Goal: Task Accomplishment & Management: Use online tool/utility

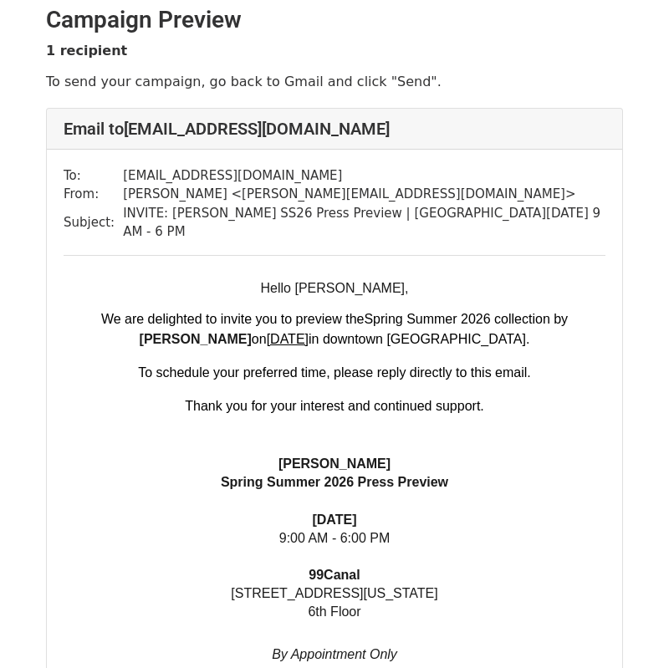
scroll to position [7, 0]
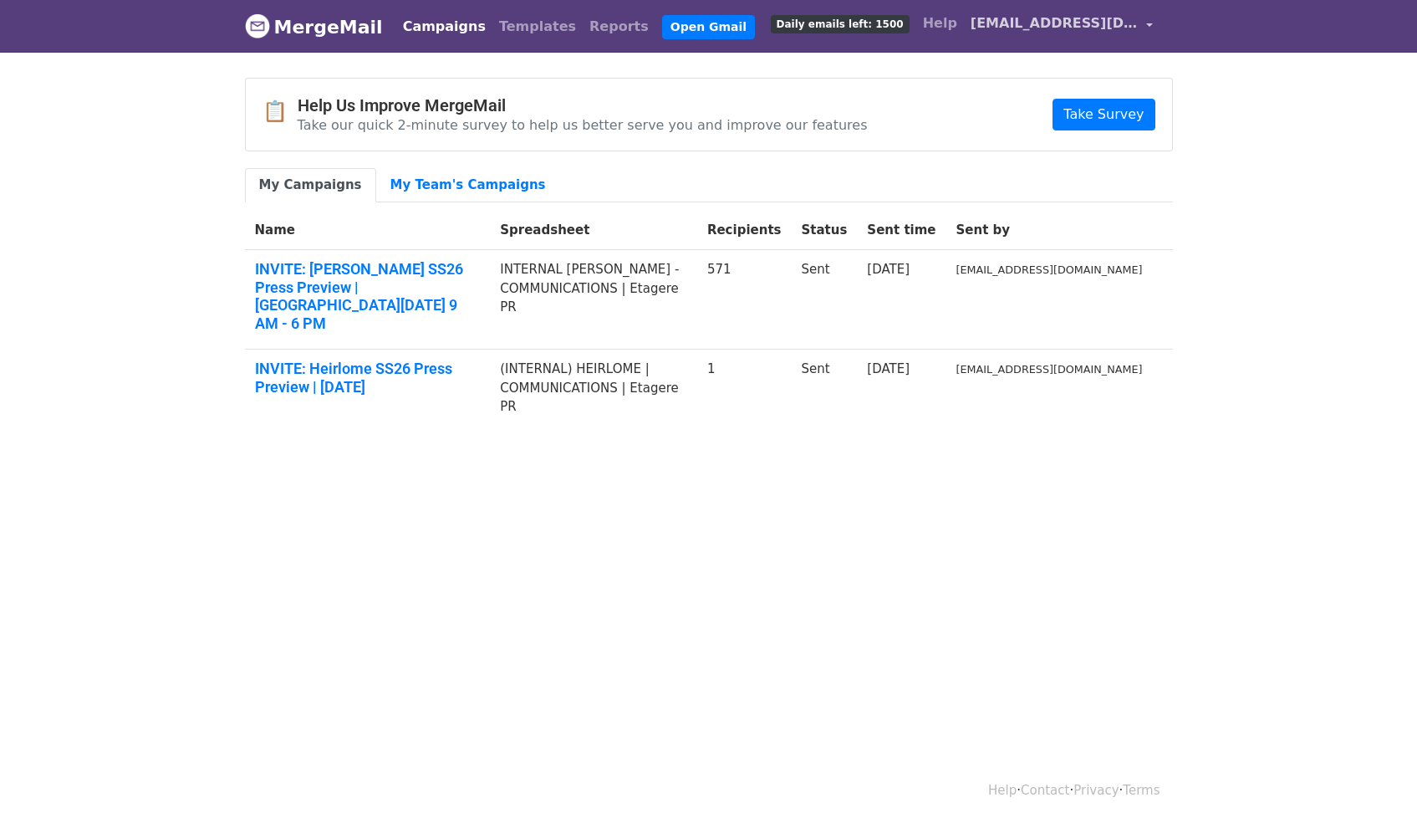
click at [1035, 17] on span "[EMAIL_ADDRESS][DOMAIN_NAME]" at bounding box center [1054, 23] width 167 height 20
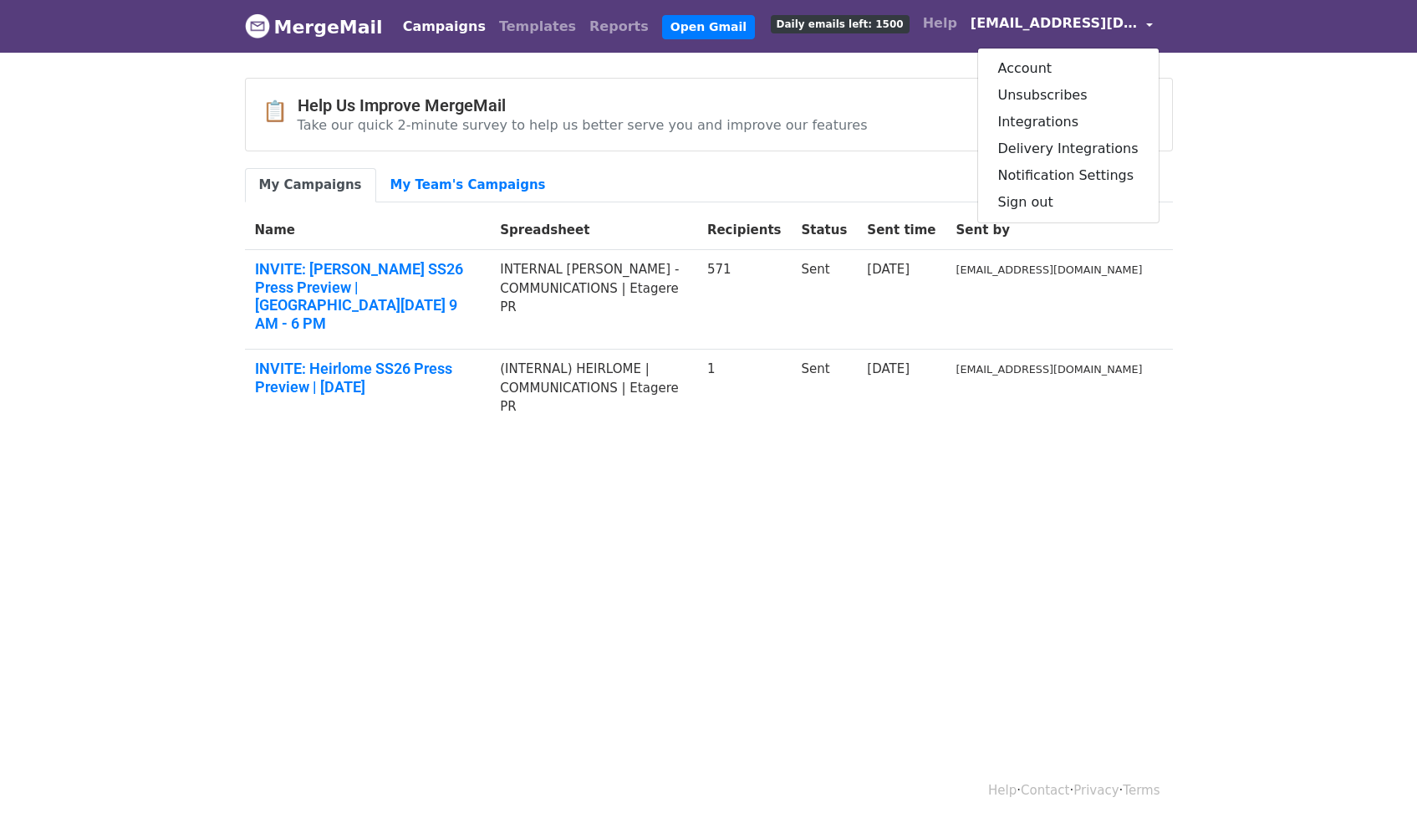
click at [756, 116] on p "Take our quick 2-minute survey to help us better serve you and improve our feat…" at bounding box center [583, 125] width 570 height 18
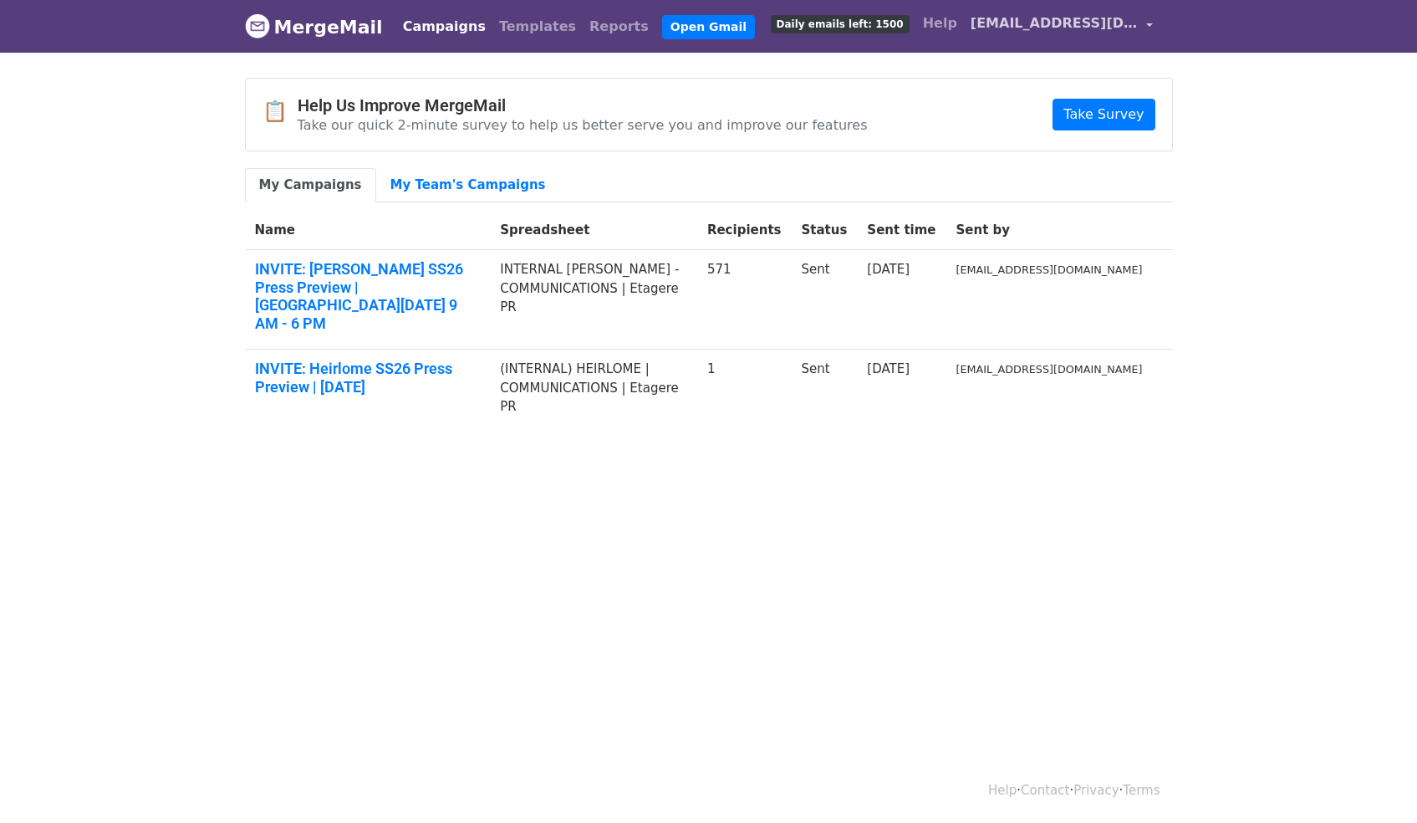
click at [1059, 32] on span "[EMAIL_ADDRESS][DOMAIN_NAME]" at bounding box center [1054, 23] width 167 height 20
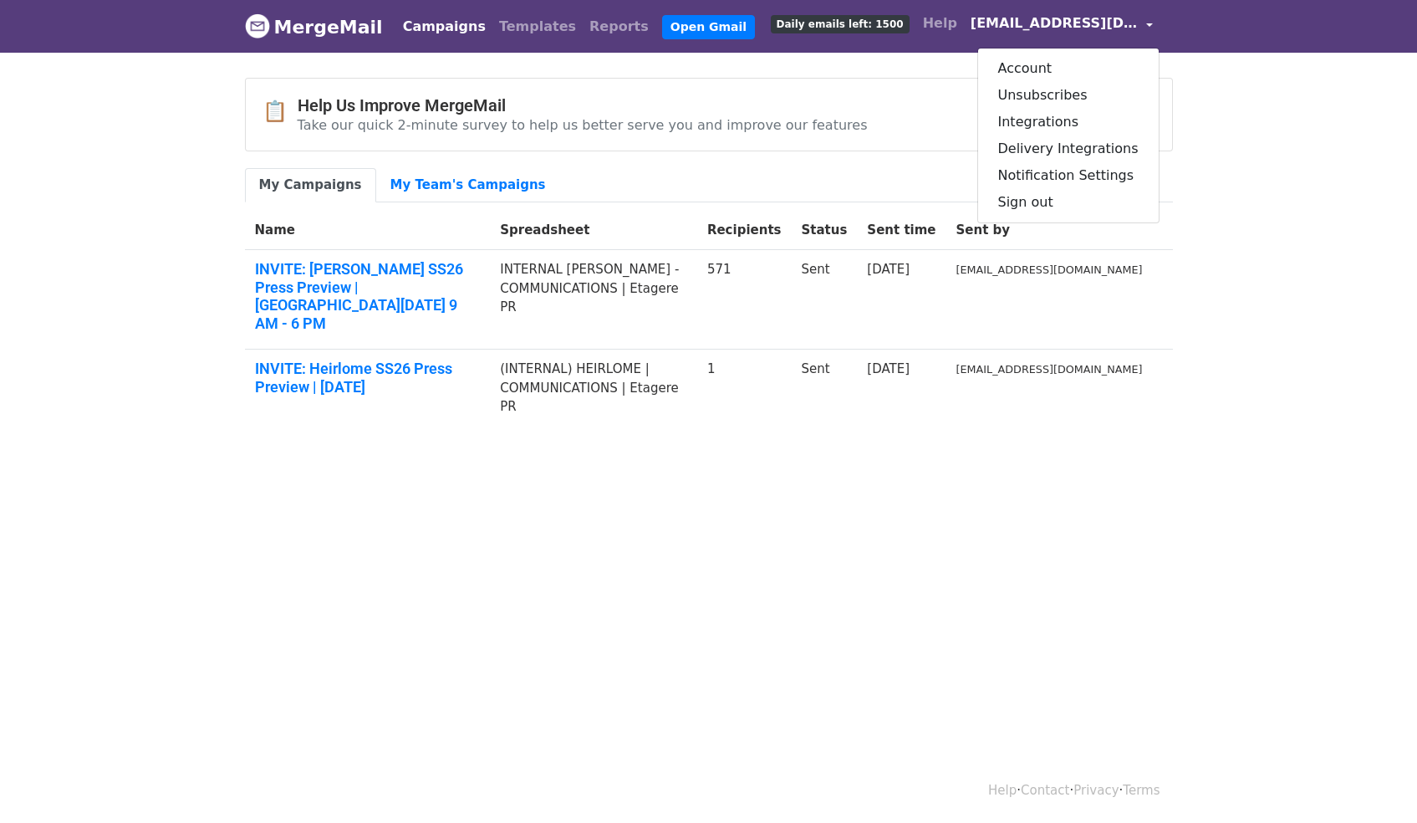
click at [640, 74] on body "MergeMail Campaigns Templates Reports Open Gmail Daily emails left: 1500 Help r…" at bounding box center [708, 253] width 1417 height 507
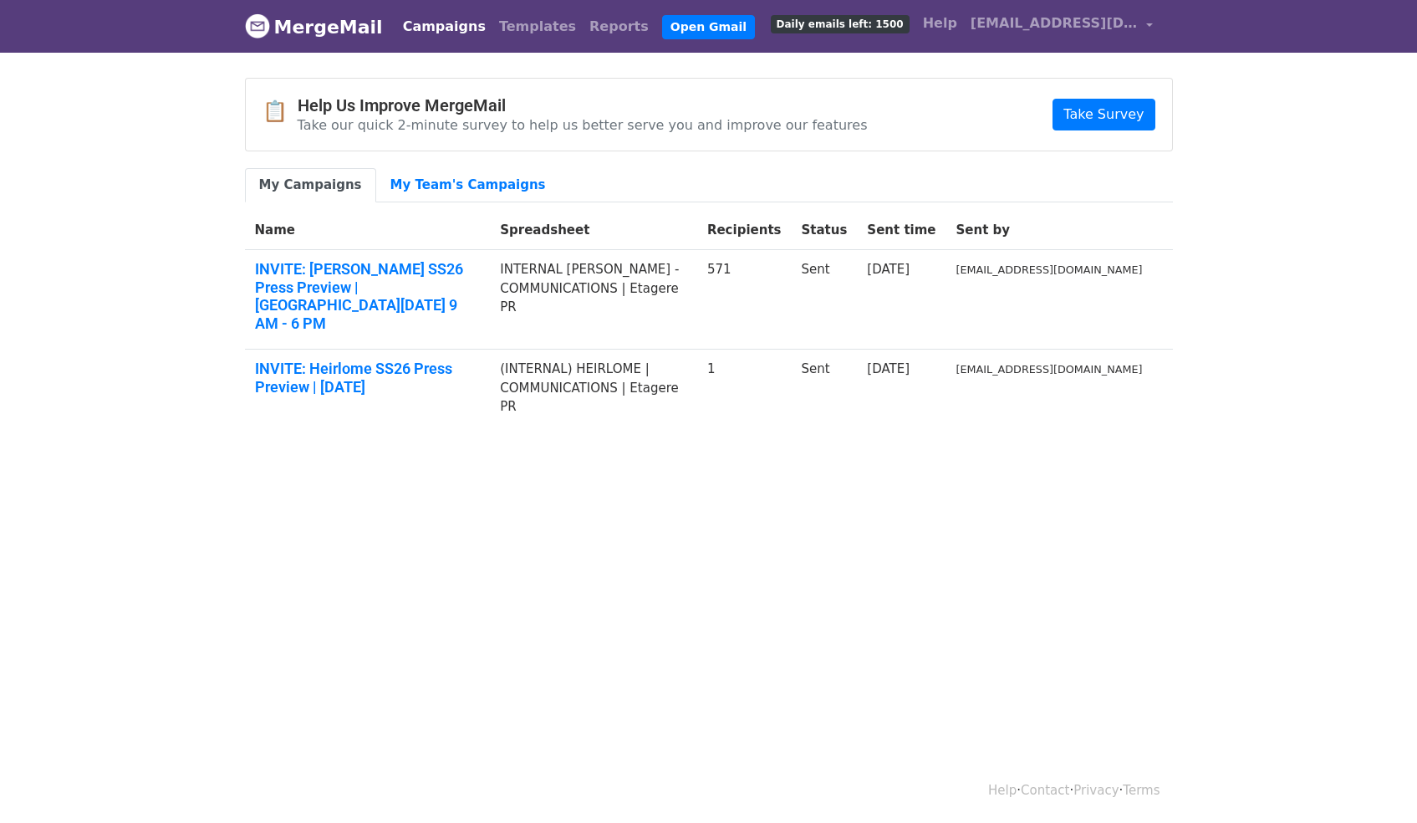
click at [418, 31] on link "Campaigns" at bounding box center [444, 26] width 96 height 33
click at [687, 30] on link "Open Gmail" at bounding box center [708, 27] width 93 height 24
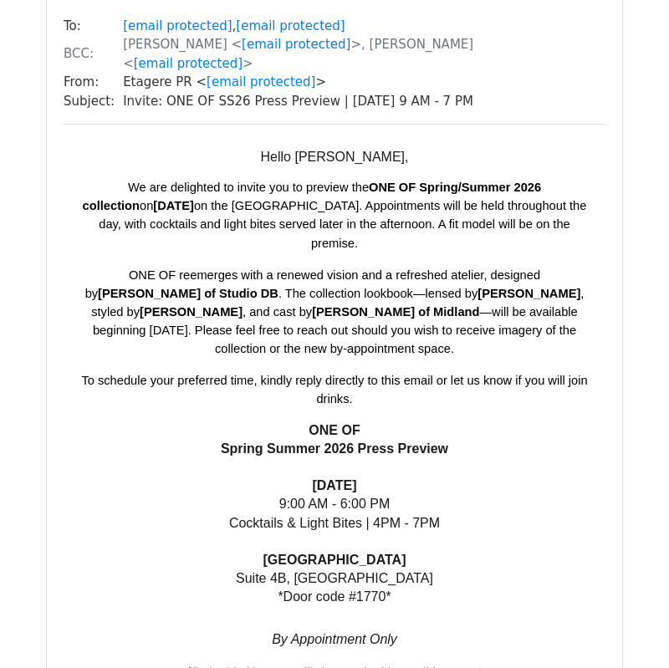
scroll to position [158, 0]
